Goal: Transaction & Acquisition: Download file/media

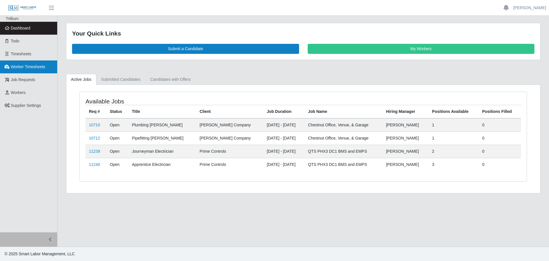
click at [22, 65] on span "Worker Timesheets" at bounding box center [28, 66] width 34 height 5
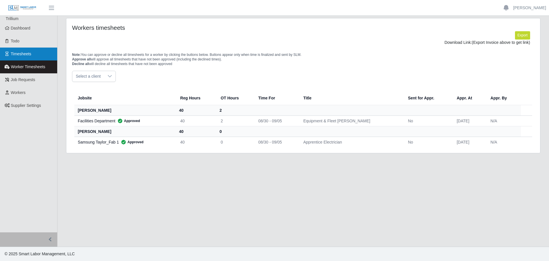
click at [31, 53] on span "Timesheets" at bounding box center [21, 54] width 21 height 5
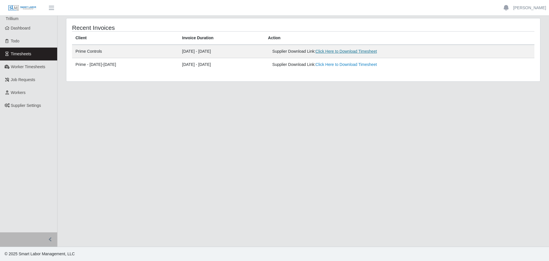
click at [348, 51] on link "Click Here to Download Timesheet" at bounding box center [347, 51] width 62 height 5
